Goal: Transaction & Acquisition: Purchase product/service

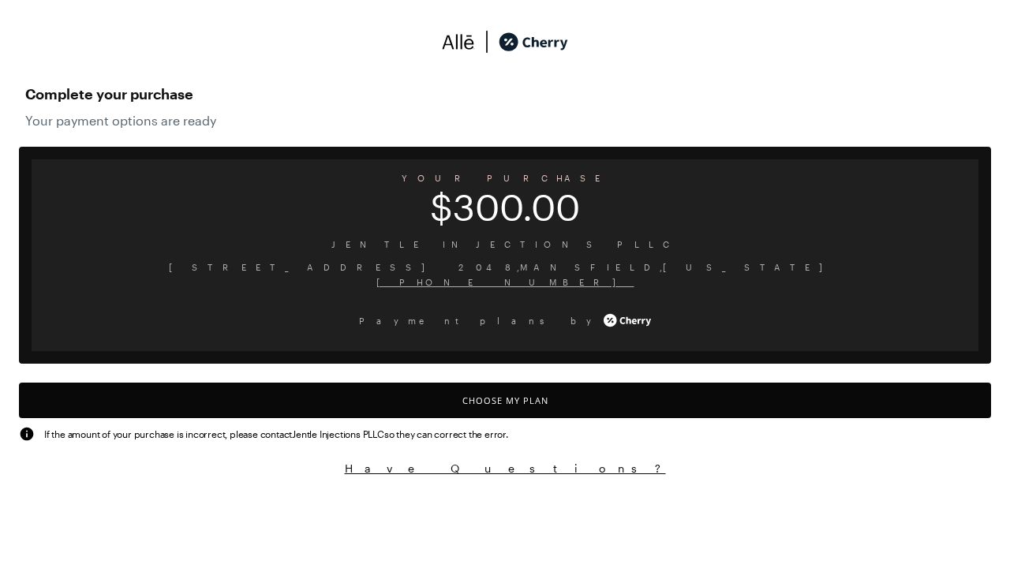
click at [505, 400] on button "Choose My Plan" at bounding box center [505, 401] width 972 height 36
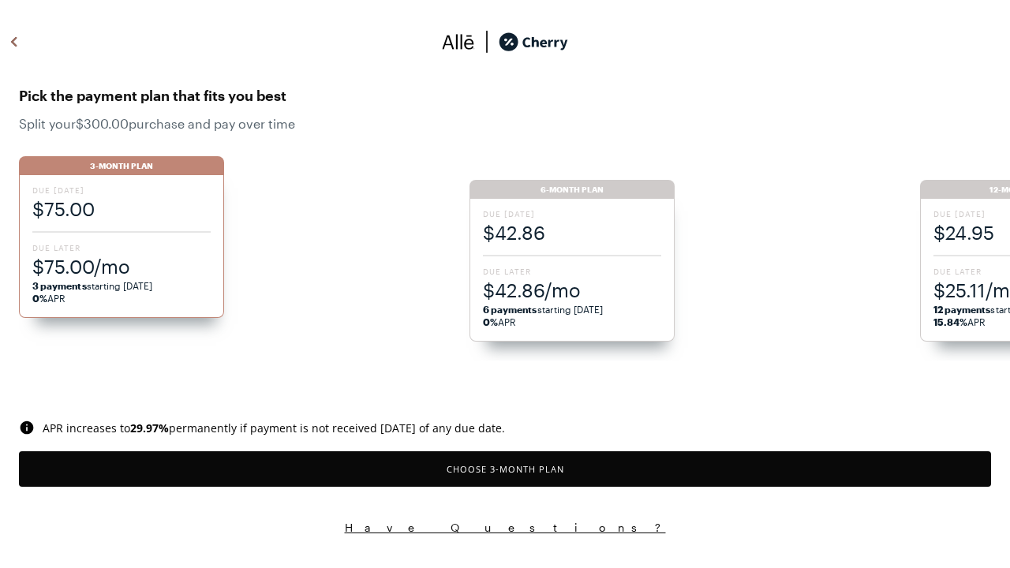
click at [505, 469] on button "Choose 3 -Month Plan" at bounding box center [505, 469] width 972 height 36
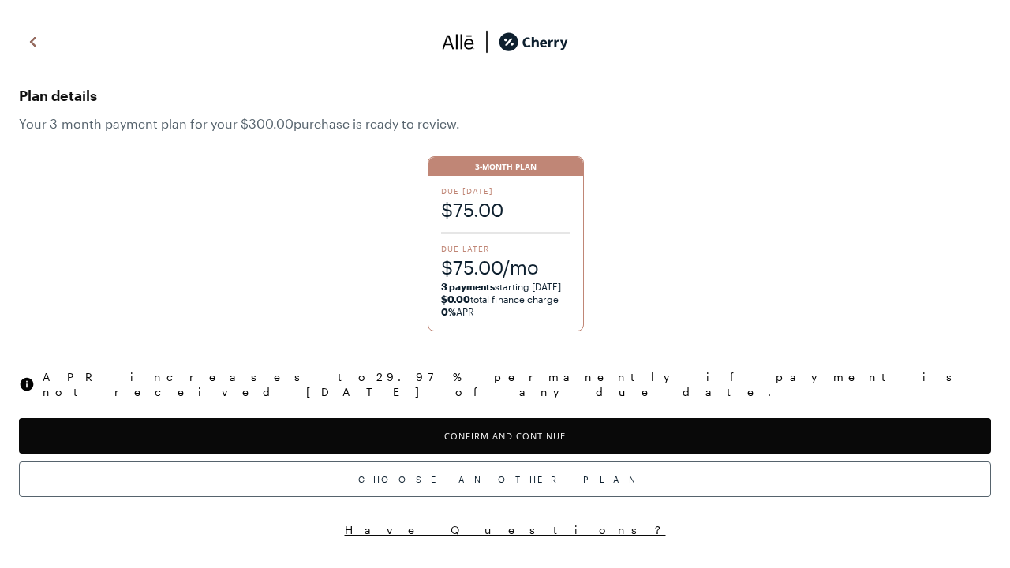
click at [505, 421] on button "Confirm and Continue" at bounding box center [505, 436] width 972 height 36
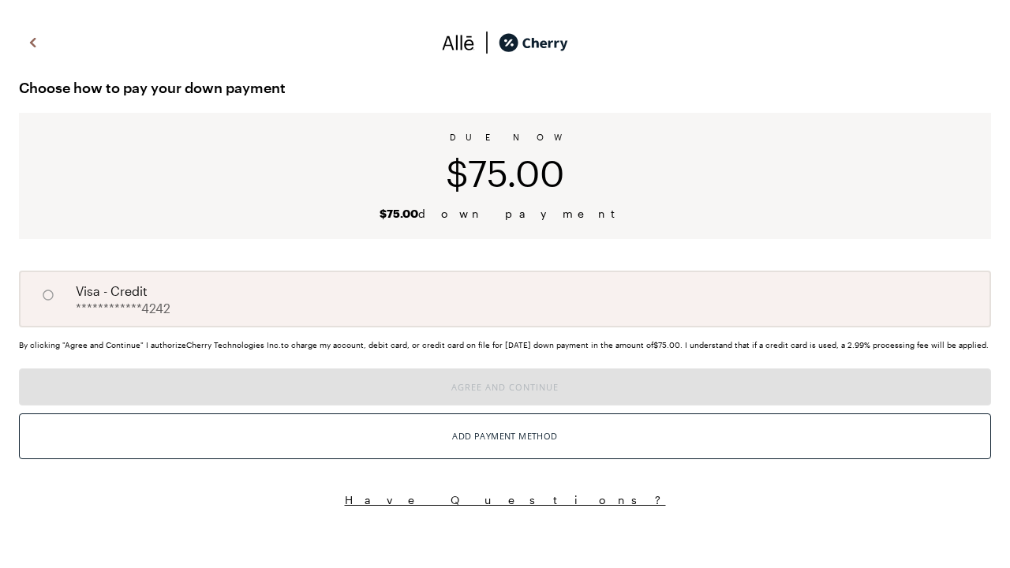
click at [48, 295] on input "A" at bounding box center [48, 295] width 27 height 27
radio input "true"
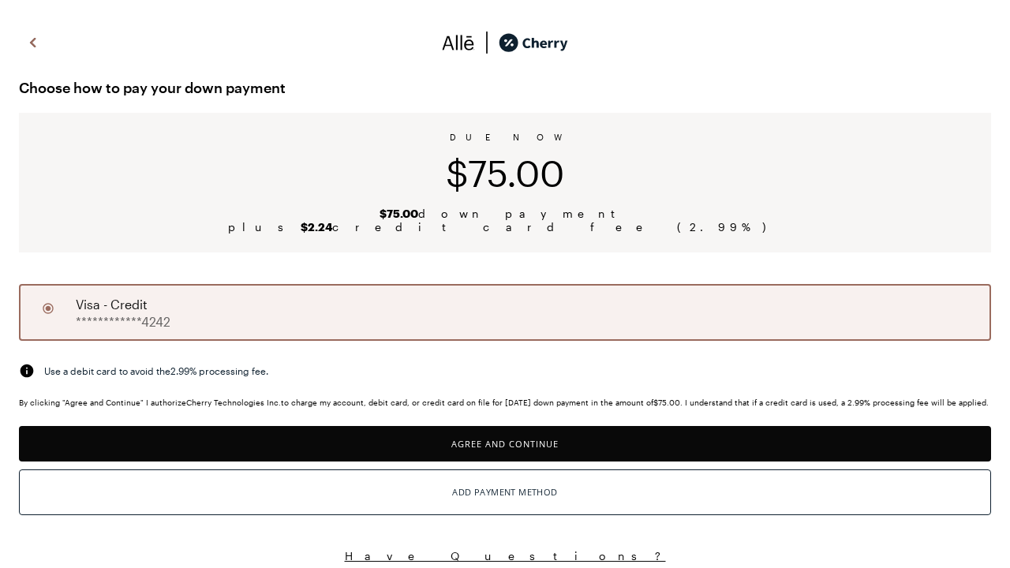
click at [505, 453] on button "Agree and Continue" at bounding box center [505, 444] width 972 height 36
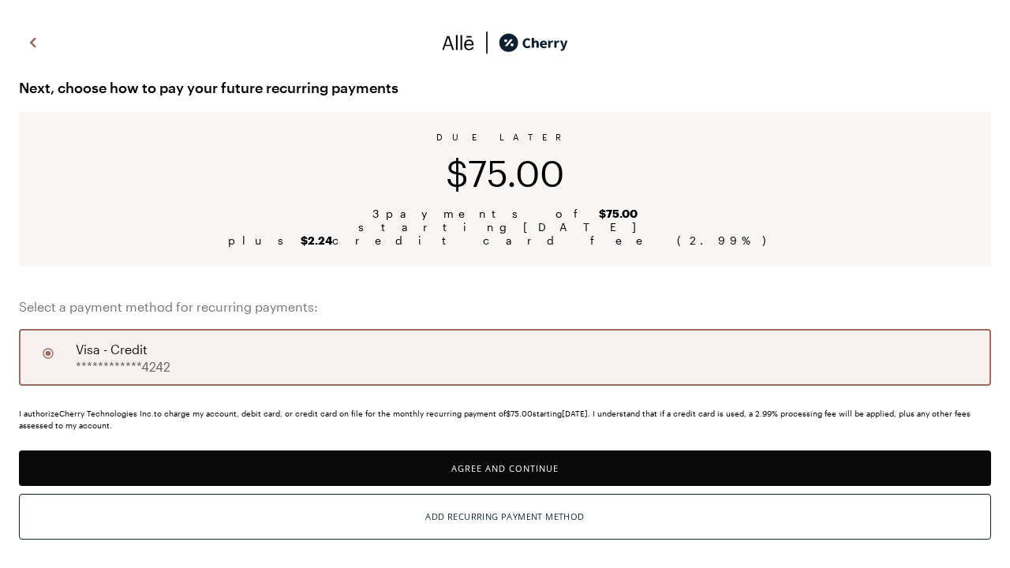
click at [505, 468] on button "Agree and Continue" at bounding box center [505, 469] width 972 height 36
